Goal: Transaction & Acquisition: Subscribe to service/newsletter

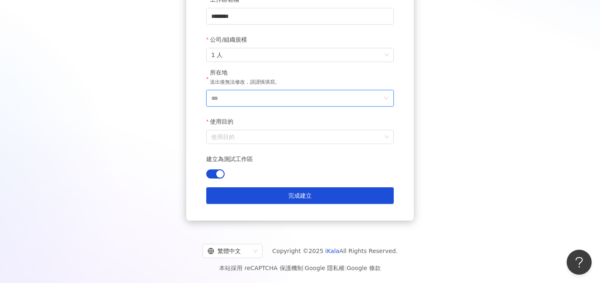
click at [229, 100] on input "***" at bounding box center [296, 98] width 171 height 16
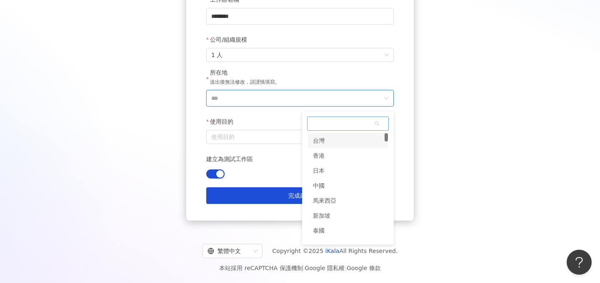
click at [334, 142] on div "台灣" at bounding box center [348, 140] width 80 height 15
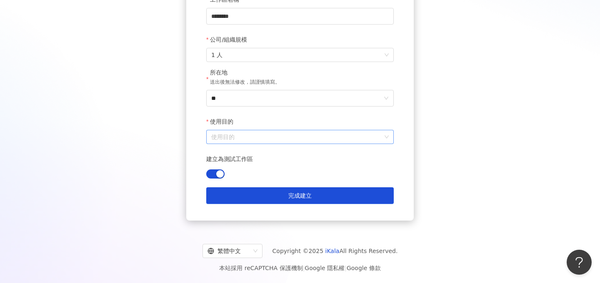
click at [243, 132] on input "使用目的" at bounding box center [299, 136] width 177 height 13
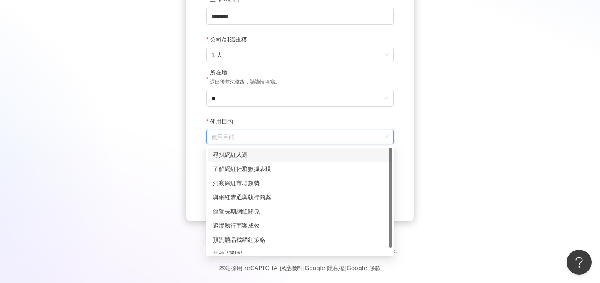
click at [258, 152] on div "尋找網紅人選" at bounding box center [300, 154] width 174 height 9
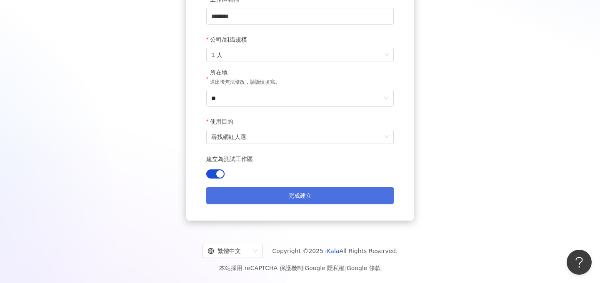
click at [315, 192] on button "完成建立" at bounding box center [299, 195] width 187 height 17
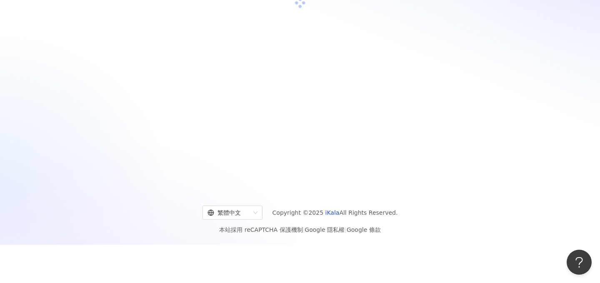
scroll to position [38, 0]
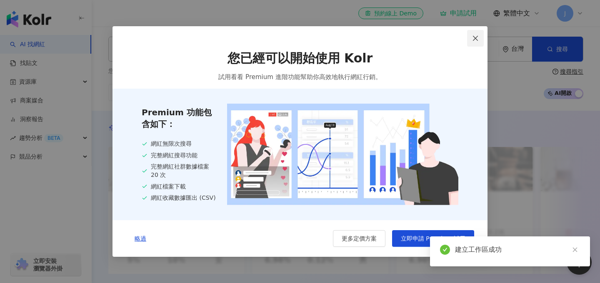
click at [472, 41] on button "Close" at bounding box center [475, 38] width 17 height 17
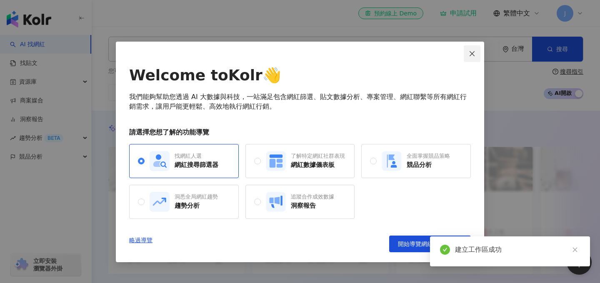
click at [473, 52] on icon "close" at bounding box center [471, 53] width 5 height 5
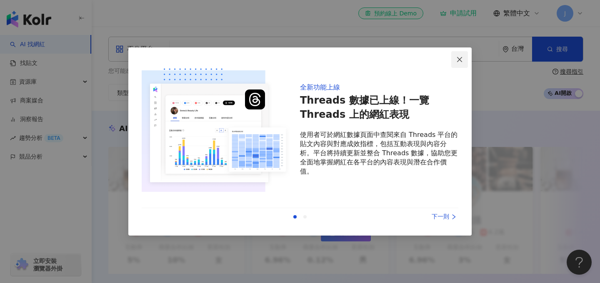
click at [462, 60] on icon "close" at bounding box center [459, 59] width 7 height 7
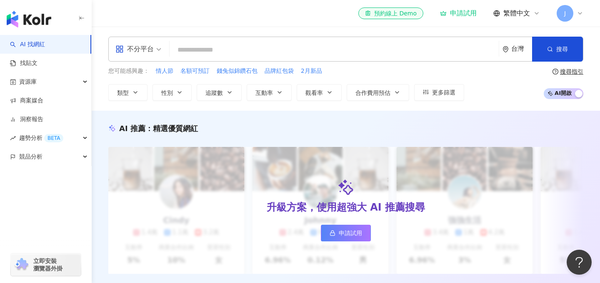
click at [566, 11] on span "J" at bounding box center [564, 13] width 17 height 17
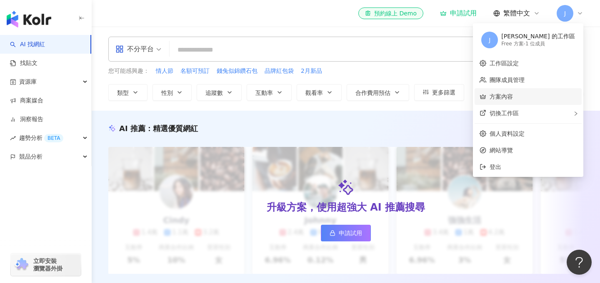
click at [513, 100] on link "方案內容" at bounding box center [500, 96] width 23 height 7
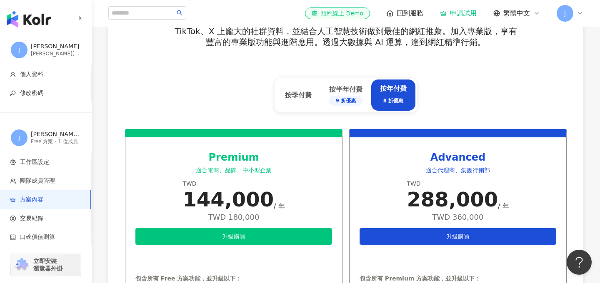
scroll to position [314, 0]
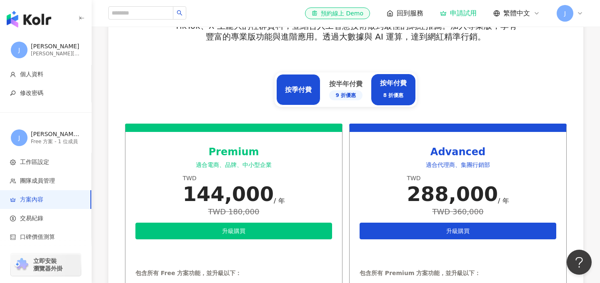
click at [285, 96] on div "按季付費" at bounding box center [298, 89] width 44 height 31
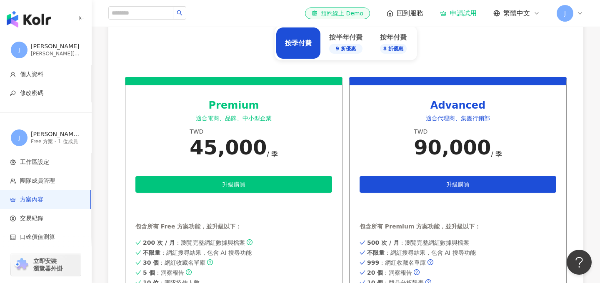
scroll to position [410, 0]
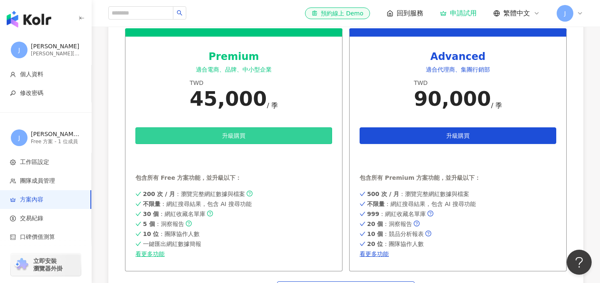
click at [245, 139] on span "升級購買" at bounding box center [233, 135] width 23 height 7
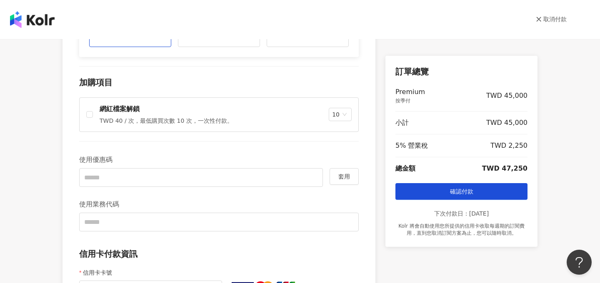
scroll to position [199, 0]
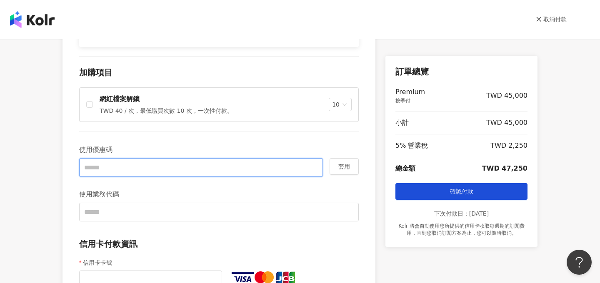
click at [120, 174] on input "text" at bounding box center [201, 167] width 244 height 19
type input "*"
type input "******"
click at [352, 167] on button "套用" at bounding box center [343, 166] width 29 height 17
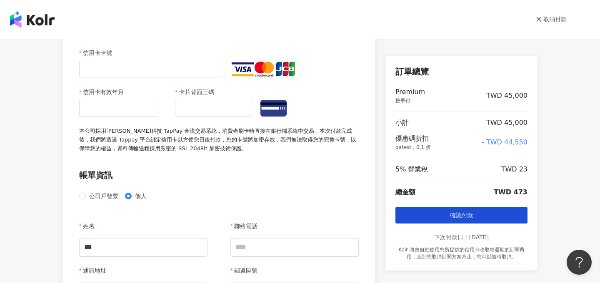
scroll to position [509, 0]
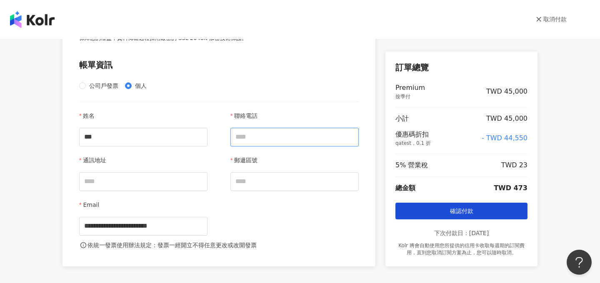
click at [282, 138] on input "聯絡電話" at bounding box center [294, 137] width 128 height 19
type input "**********"
type input "***"
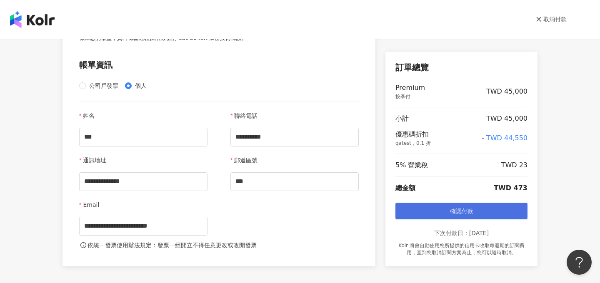
click at [448, 210] on button "確認付款" at bounding box center [461, 211] width 132 height 17
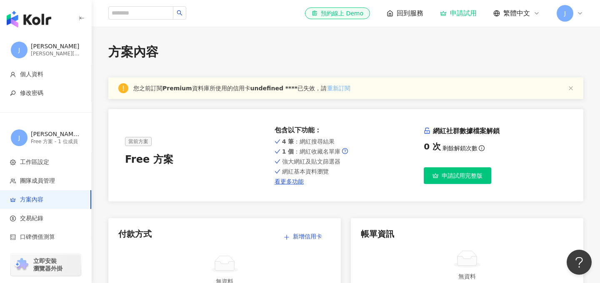
click at [334, 91] on span "重新訂閱" at bounding box center [338, 88] width 23 height 9
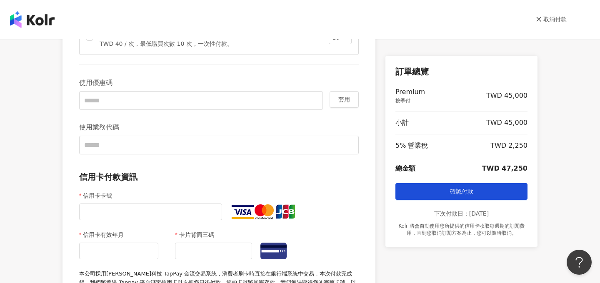
scroll to position [271, 0]
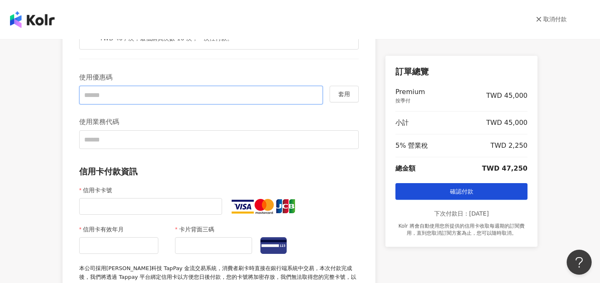
click at [109, 97] on input "text" at bounding box center [201, 95] width 244 height 19
type input "******"
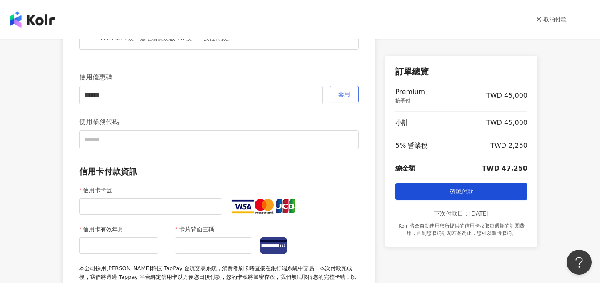
click at [338, 91] on button "套用" at bounding box center [343, 94] width 29 height 17
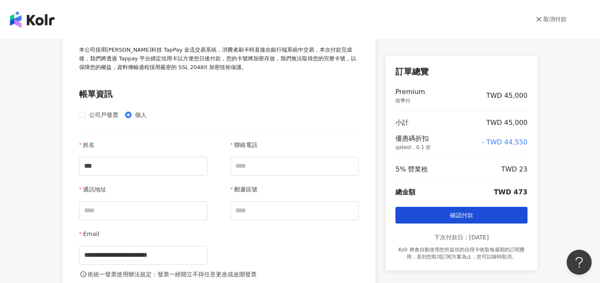
scroll to position [482, 0]
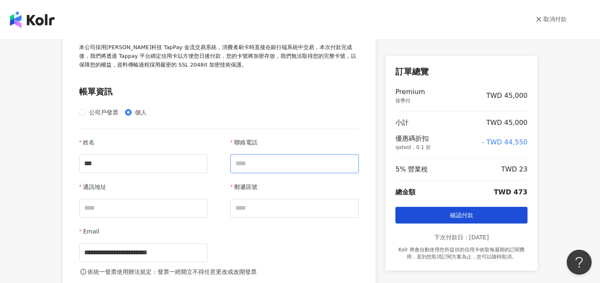
click at [252, 170] on input "聯絡電話" at bounding box center [294, 163] width 128 height 19
type input "**********"
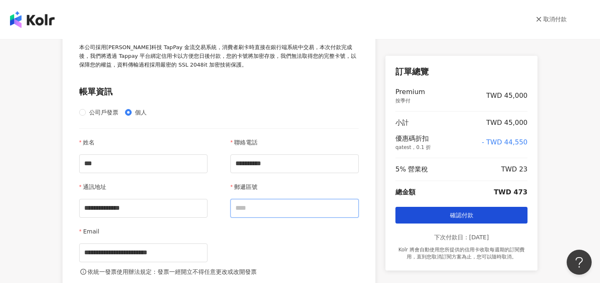
type input "***"
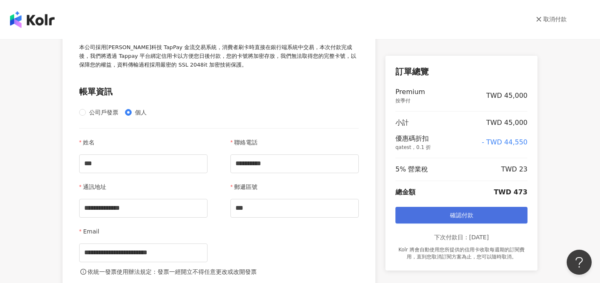
click at [428, 211] on button "確認付款" at bounding box center [461, 215] width 132 height 17
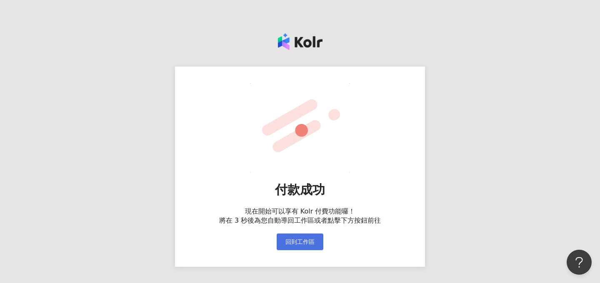
click at [294, 243] on span "回到工作區" at bounding box center [299, 242] width 29 height 7
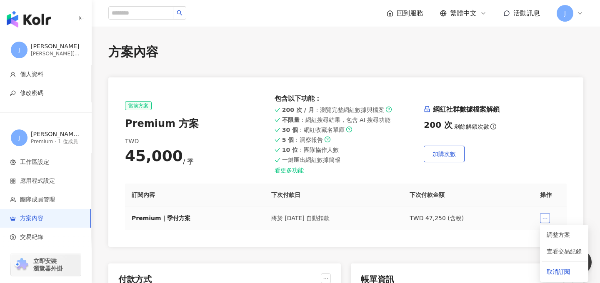
click at [548, 217] on button "button" at bounding box center [545, 218] width 10 height 10
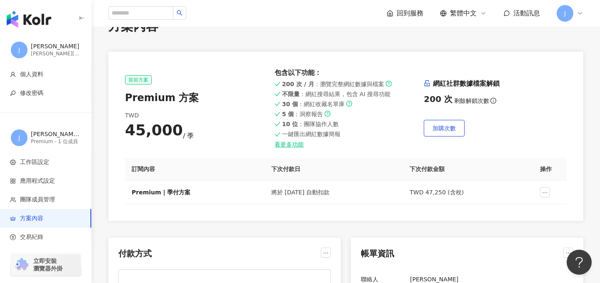
scroll to position [35, 0]
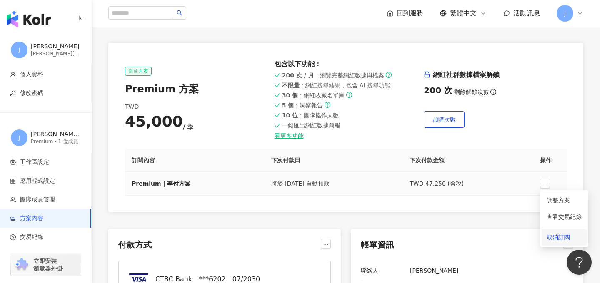
click at [552, 235] on span "取消訂閱" at bounding box center [563, 237] width 35 height 9
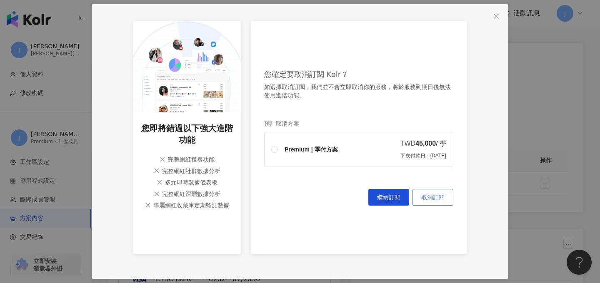
click at [432, 199] on span "取消訂閱" at bounding box center [432, 197] width 23 height 7
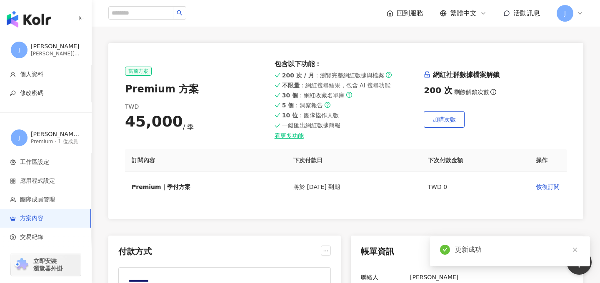
click at [463, 14] on span "繁體中文" at bounding box center [463, 13] width 27 height 9
click at [458, 55] on div "English" at bounding box center [467, 54] width 42 height 15
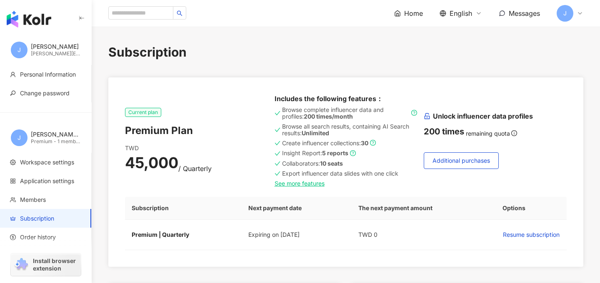
scroll to position [0, 0]
click at [28, 16] on img "button" at bounding box center [29, 19] width 45 height 17
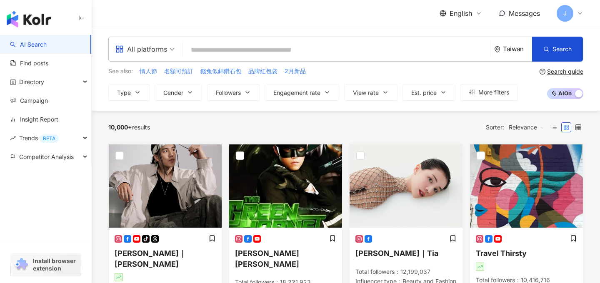
click at [575, 13] on div "J" at bounding box center [569, 13] width 27 height 17
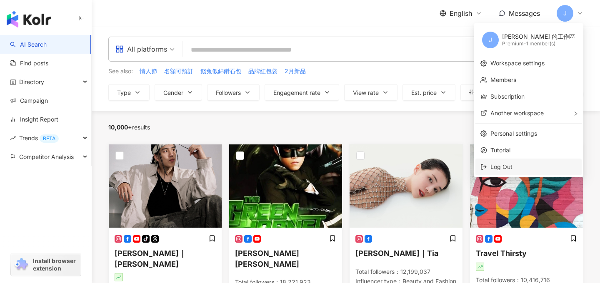
click at [512, 164] on span "Log Out" at bounding box center [501, 166] width 22 height 7
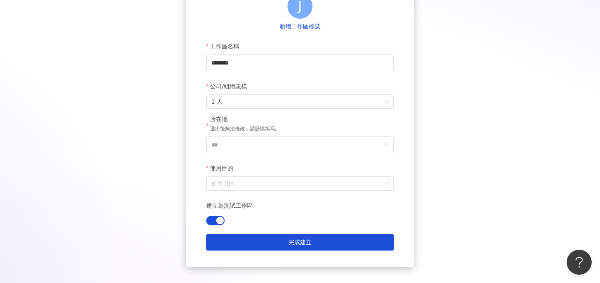
scroll to position [102, 0]
